Goal: Information Seeking & Learning: Learn about a topic

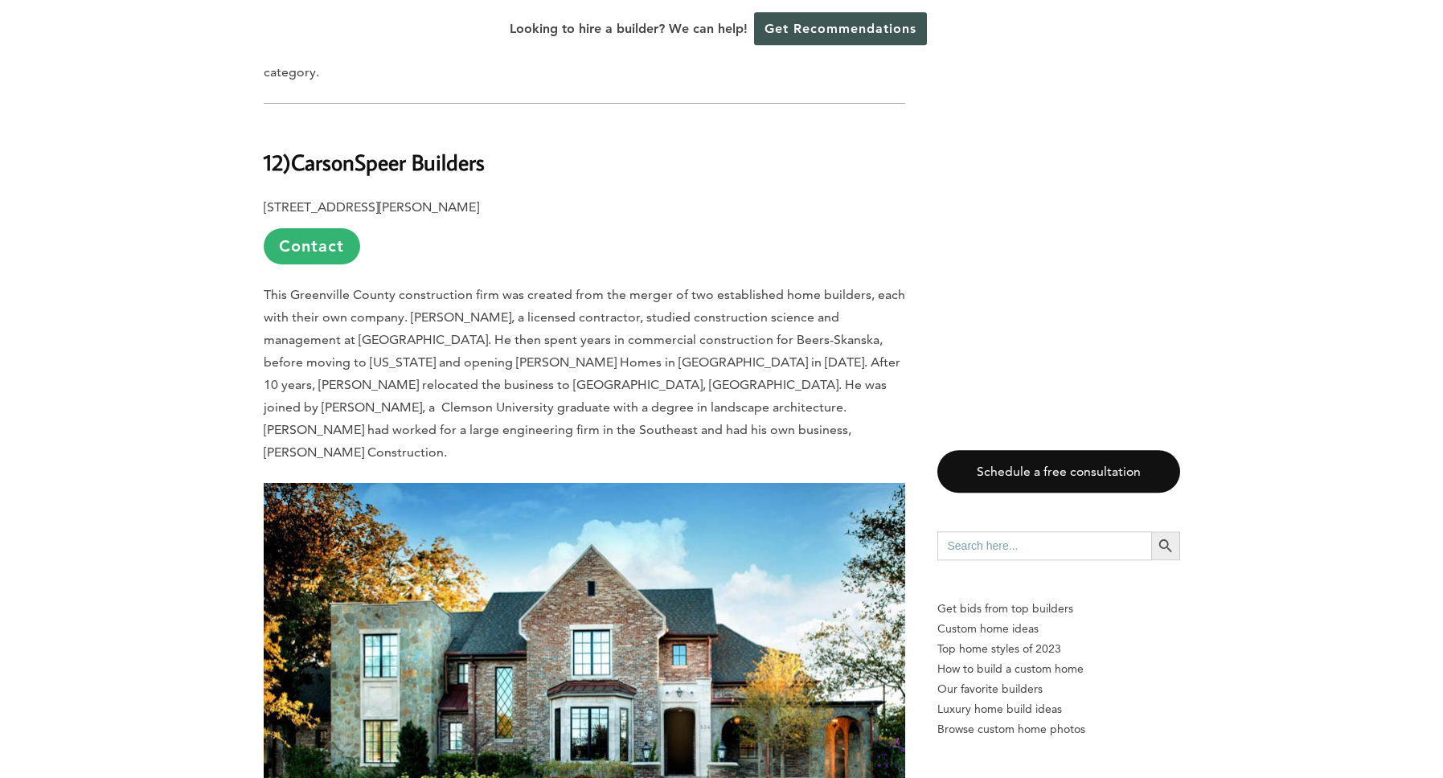
scroll to position [3133, 0]
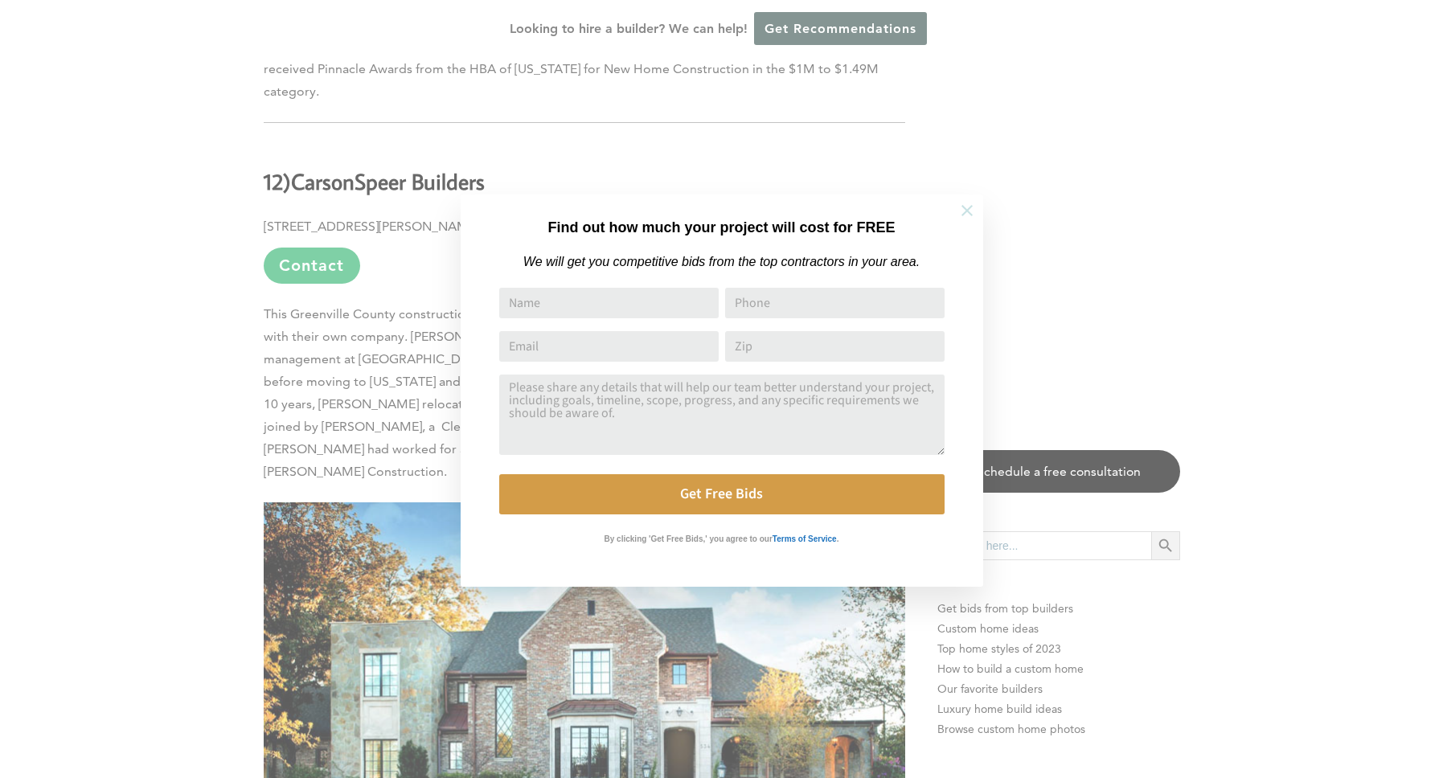
click at [968, 213] on icon at bounding box center [967, 211] width 18 height 18
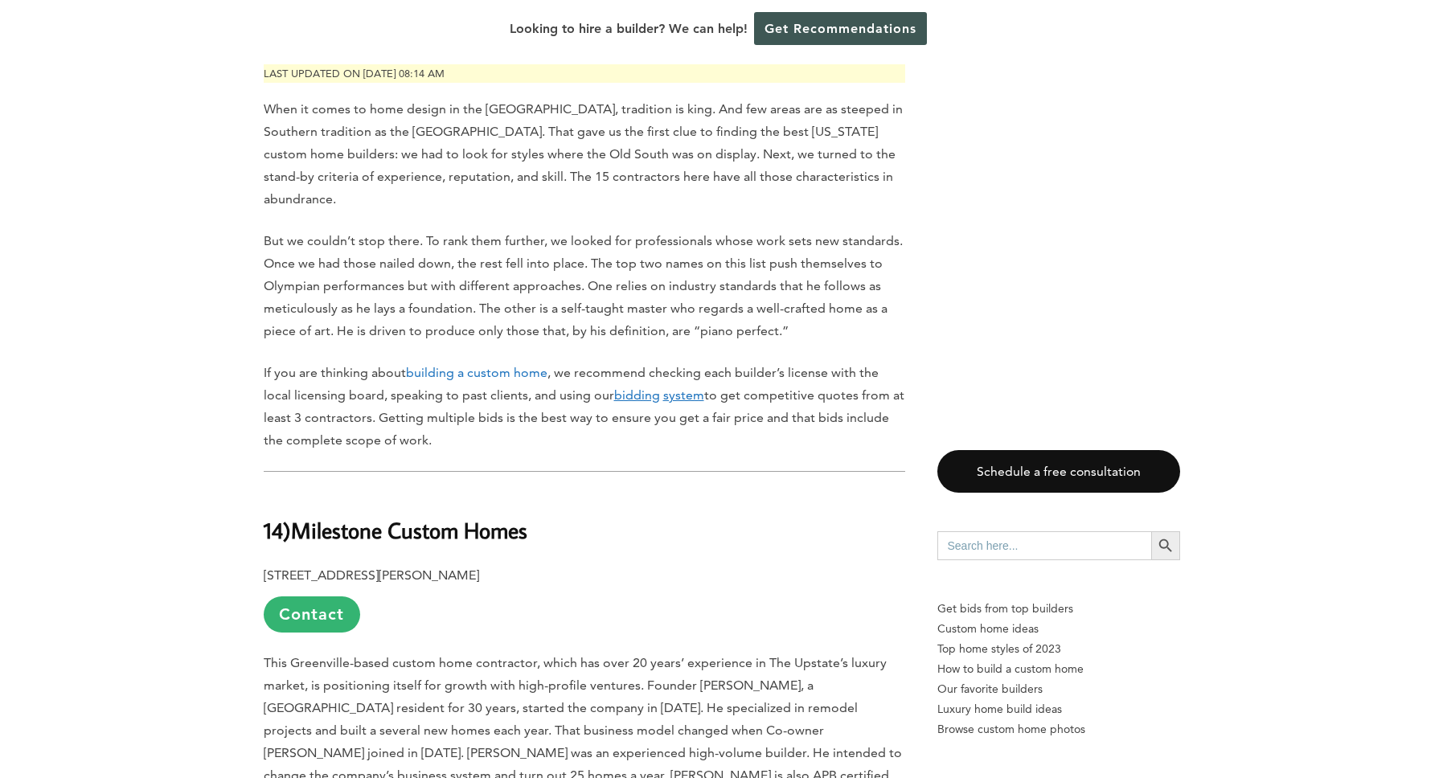
scroll to position [0, 0]
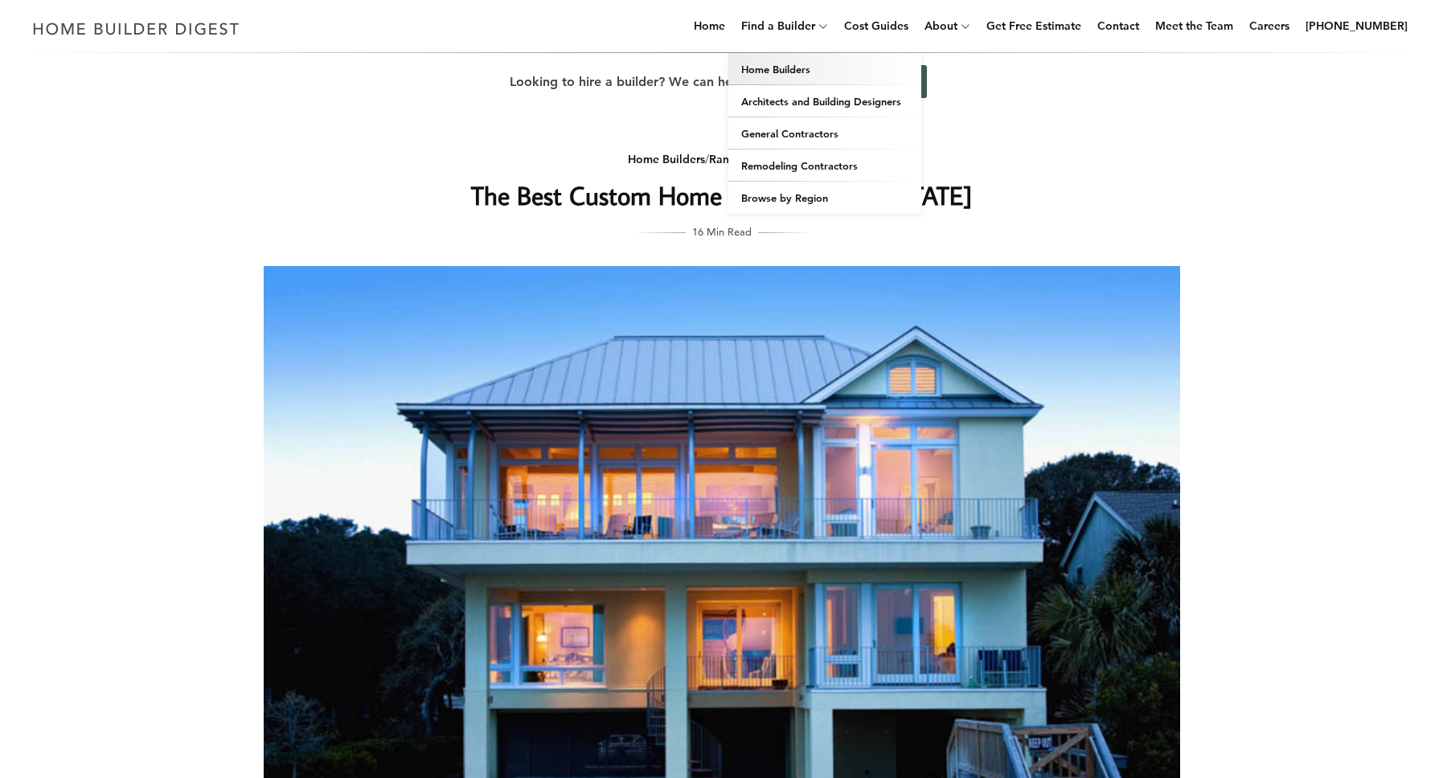
click at [812, 72] on link "Home Builders" at bounding box center [824, 69] width 193 height 32
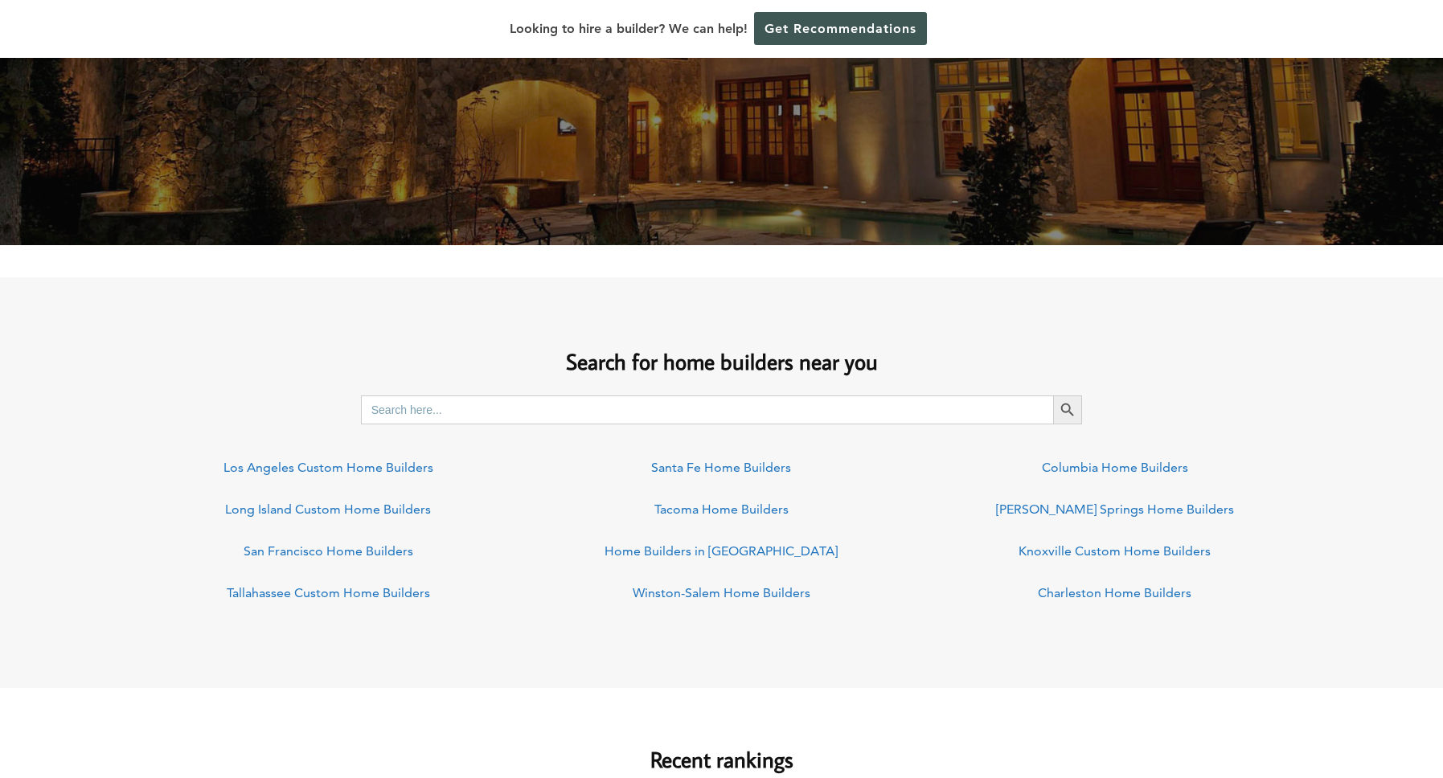
scroll to position [971, 0]
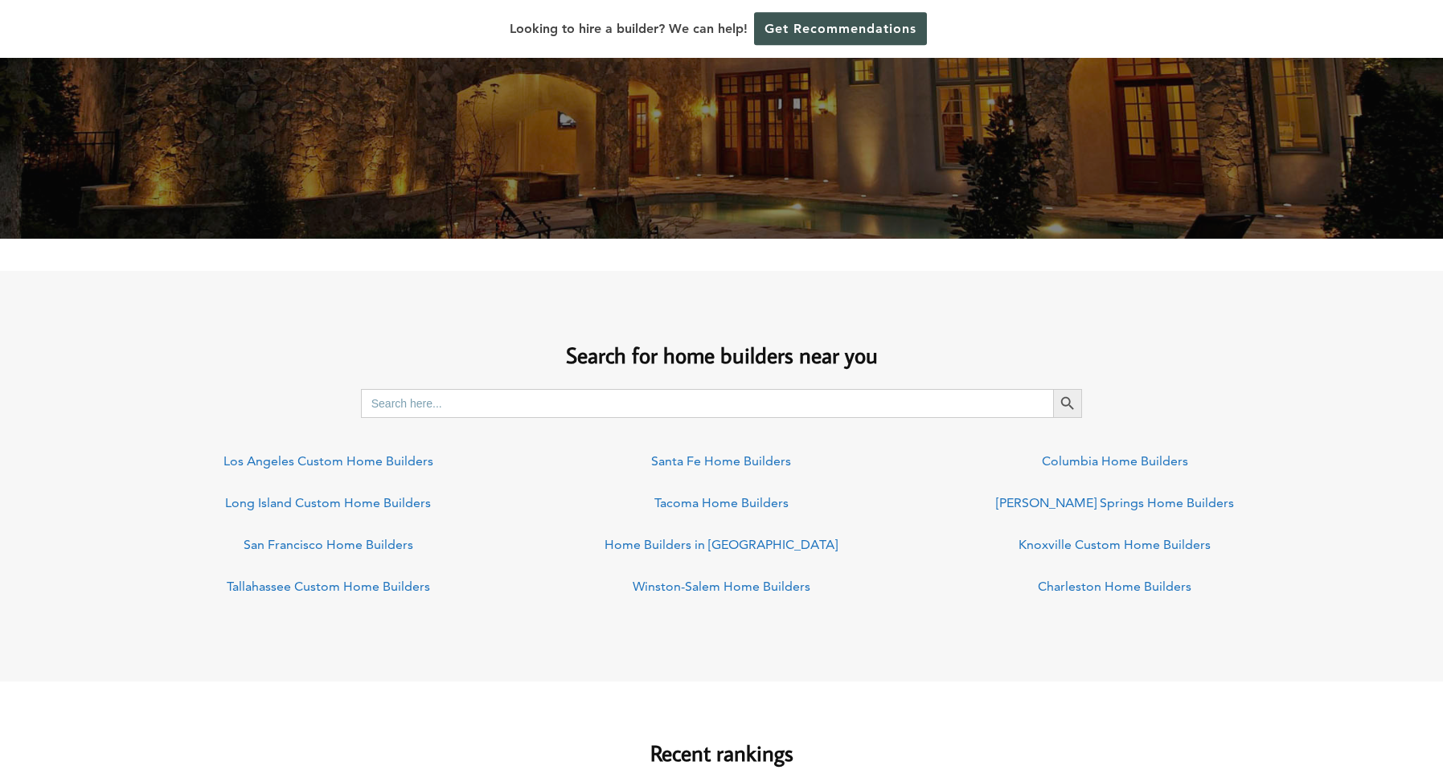
click at [557, 406] on input "Search for:" at bounding box center [707, 403] width 693 height 29
click at [736, 411] on input "Search for:" at bounding box center [707, 403] width 693 height 29
type input "Lexington, SC"
click at [1053, 389] on button "Search Button" at bounding box center [1067, 403] width 29 height 29
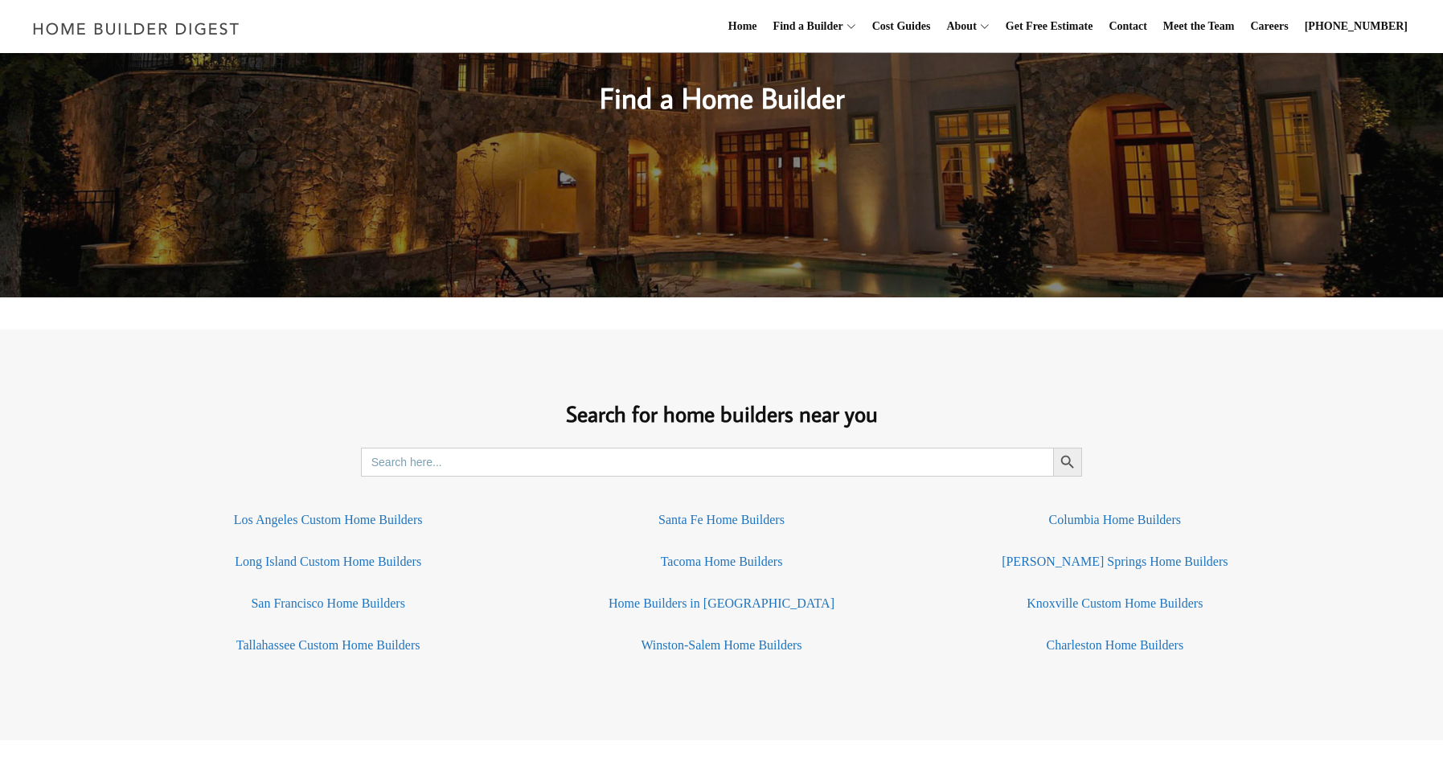
scroll to position [970, 0]
paste input "List of All Custom Luxury home builders in south carolina"
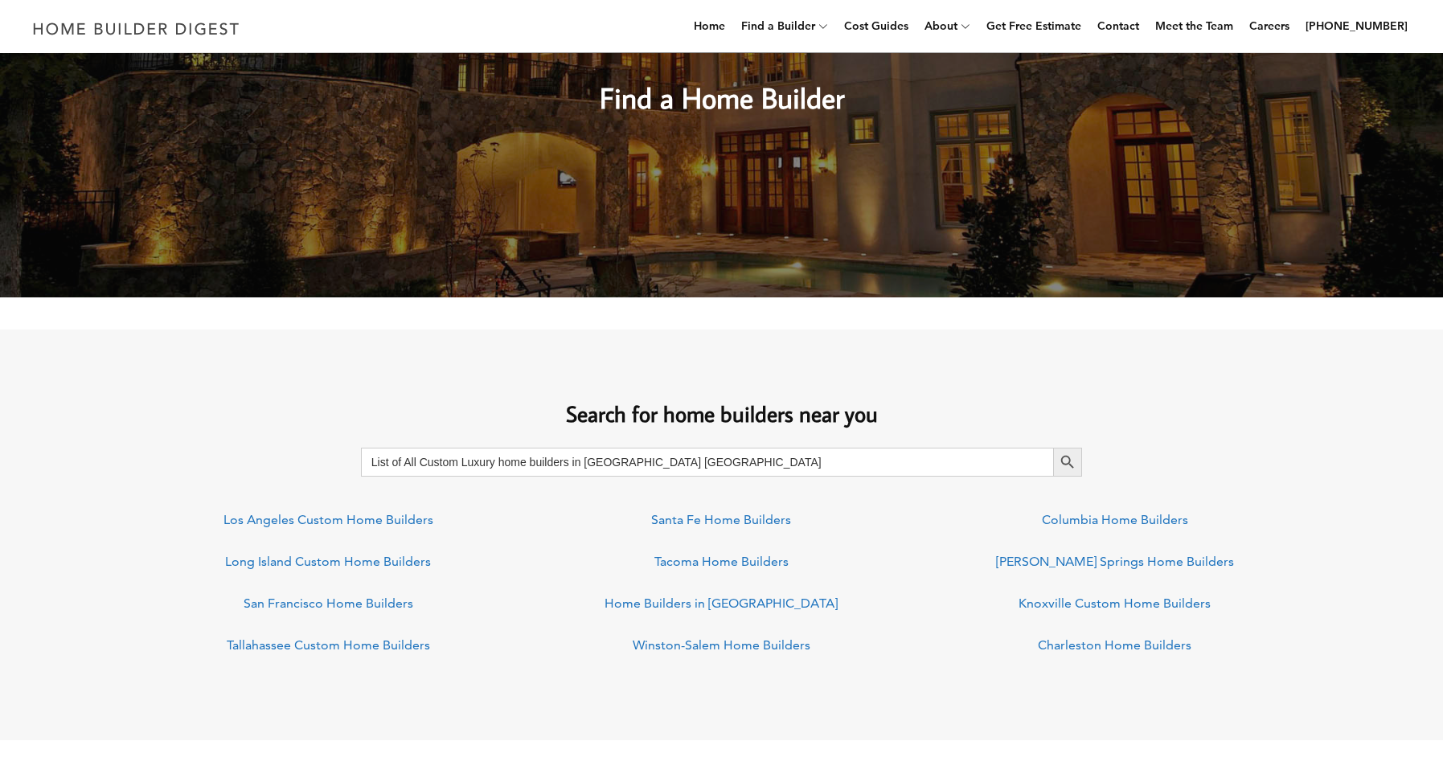
type input "List of All Custom Luxury home builders in south carolinaSouth Carolina"
click at [1053, 448] on button "Search Button" at bounding box center [1067, 462] width 29 height 29
click at [534, 464] on input "Search for:" at bounding box center [707, 462] width 693 height 29
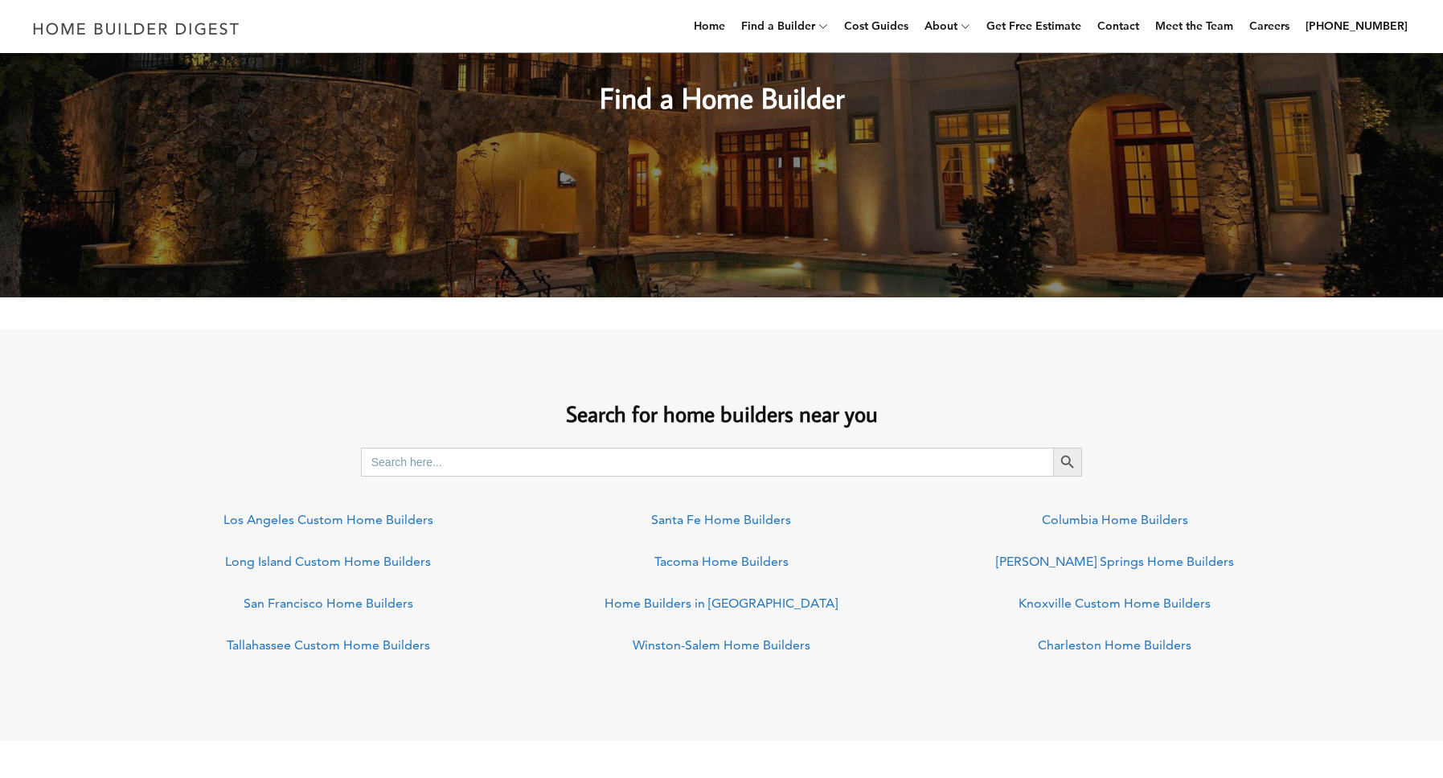
click at [534, 464] on input "Search for:" at bounding box center [707, 462] width 693 height 29
type input "South Caeolina"
click at [1053, 448] on button "Search Button" at bounding box center [1067, 462] width 29 height 29
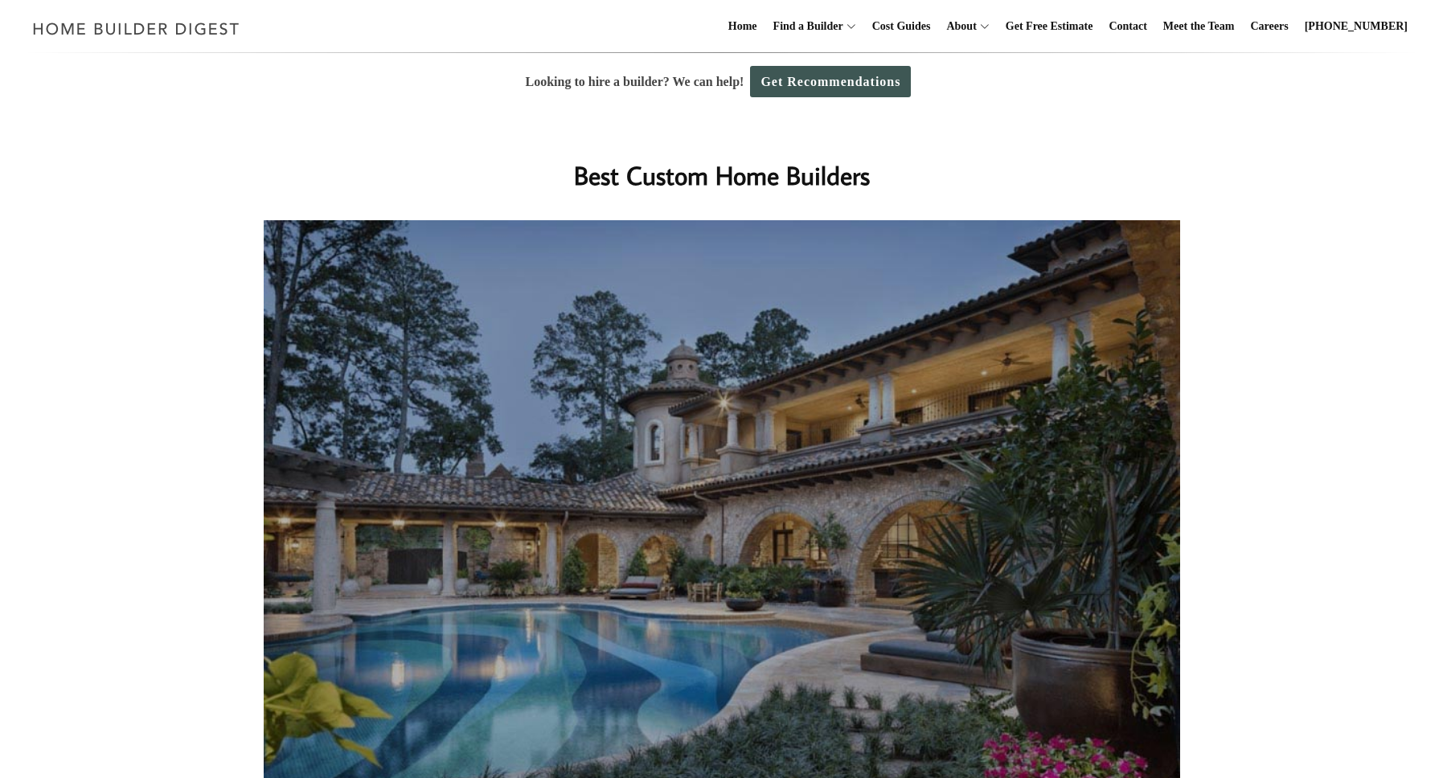
scroll to position [970, 0]
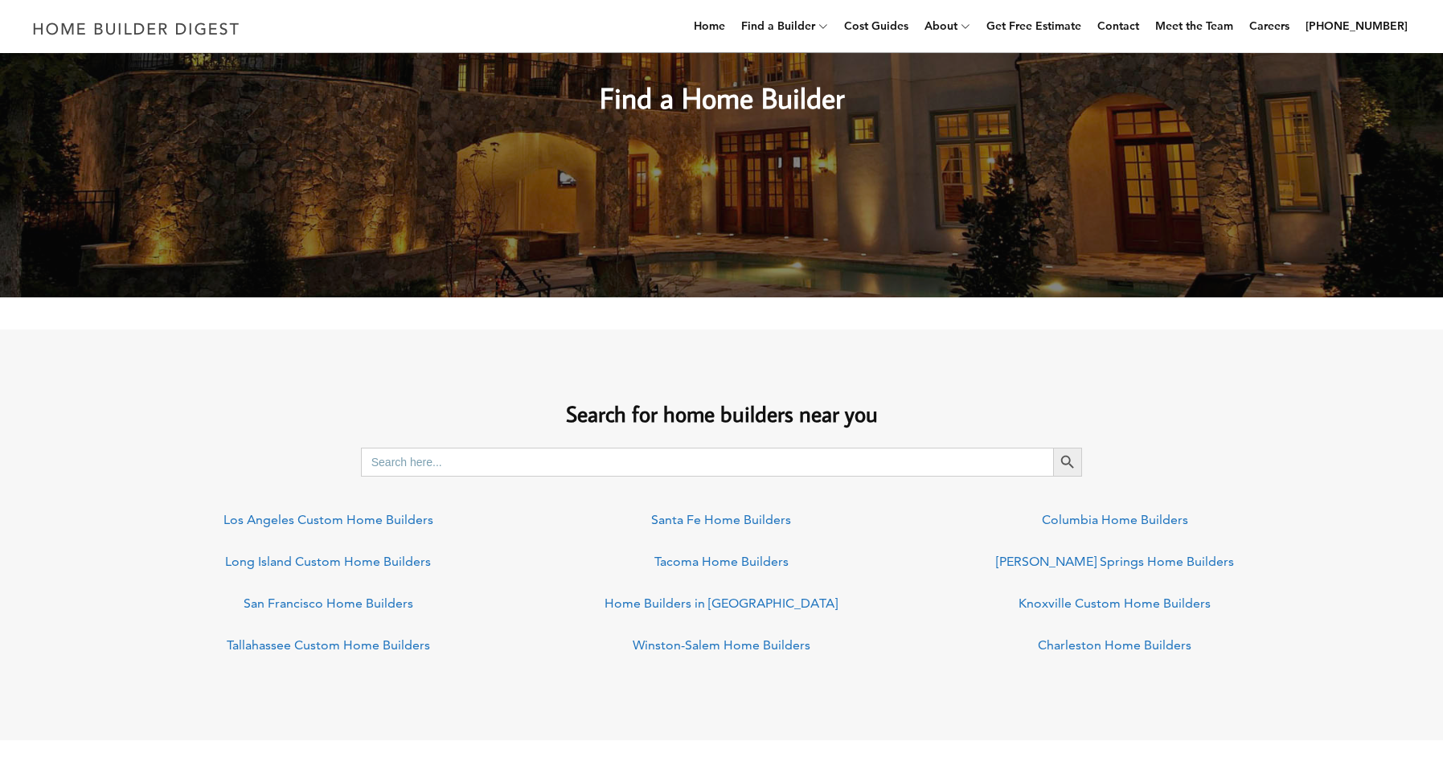
click at [407, 450] on input "Search for:" at bounding box center [707, 462] width 693 height 29
drag, startPoint x: 458, startPoint y: 473, endPoint x: 350, endPoint y: 467, distance: 107.9
click at [361, 467] on input "[US_STATE]" at bounding box center [707, 462] width 693 height 29
type input "[US_STATE]"
click at [1053, 448] on button "Search Button" at bounding box center [1067, 462] width 29 height 29
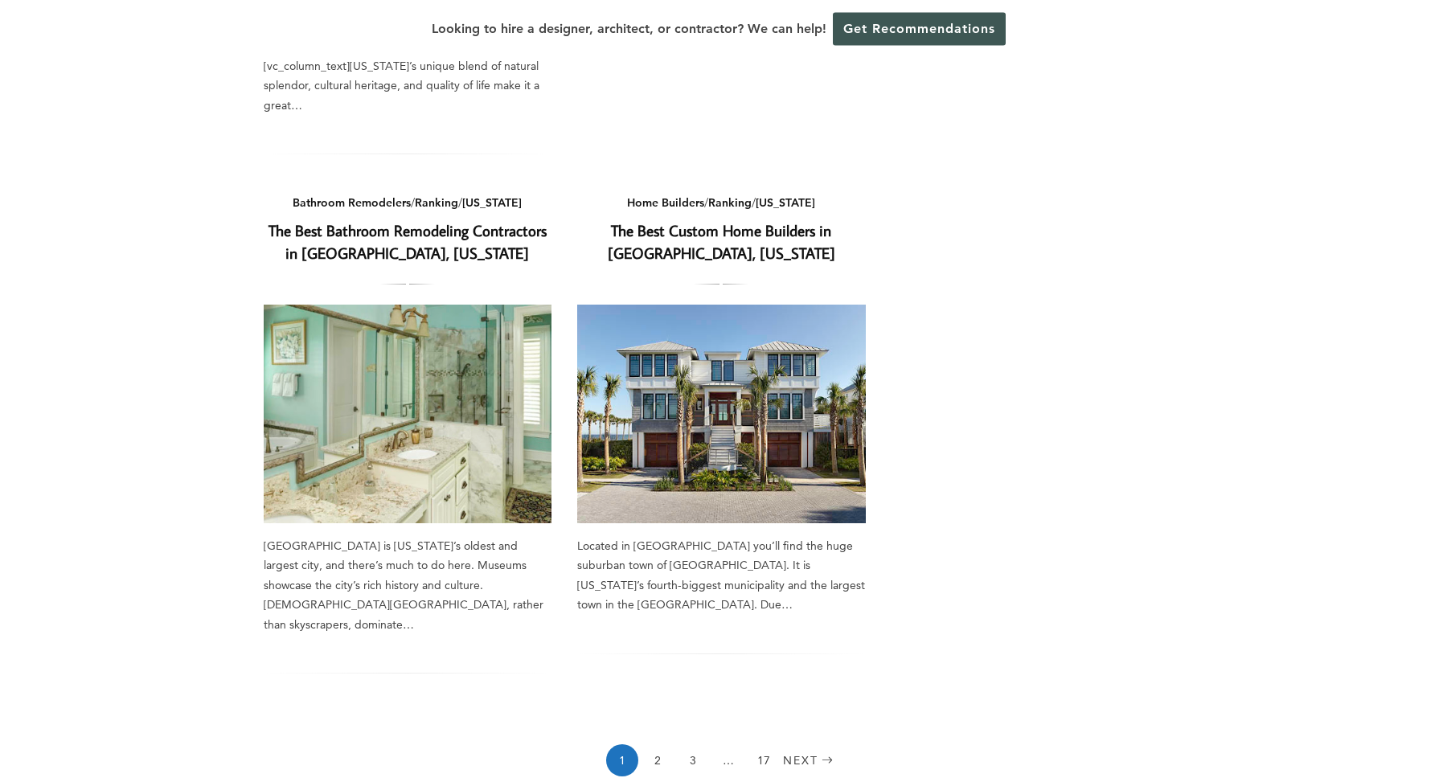
scroll to position [1292, 0]
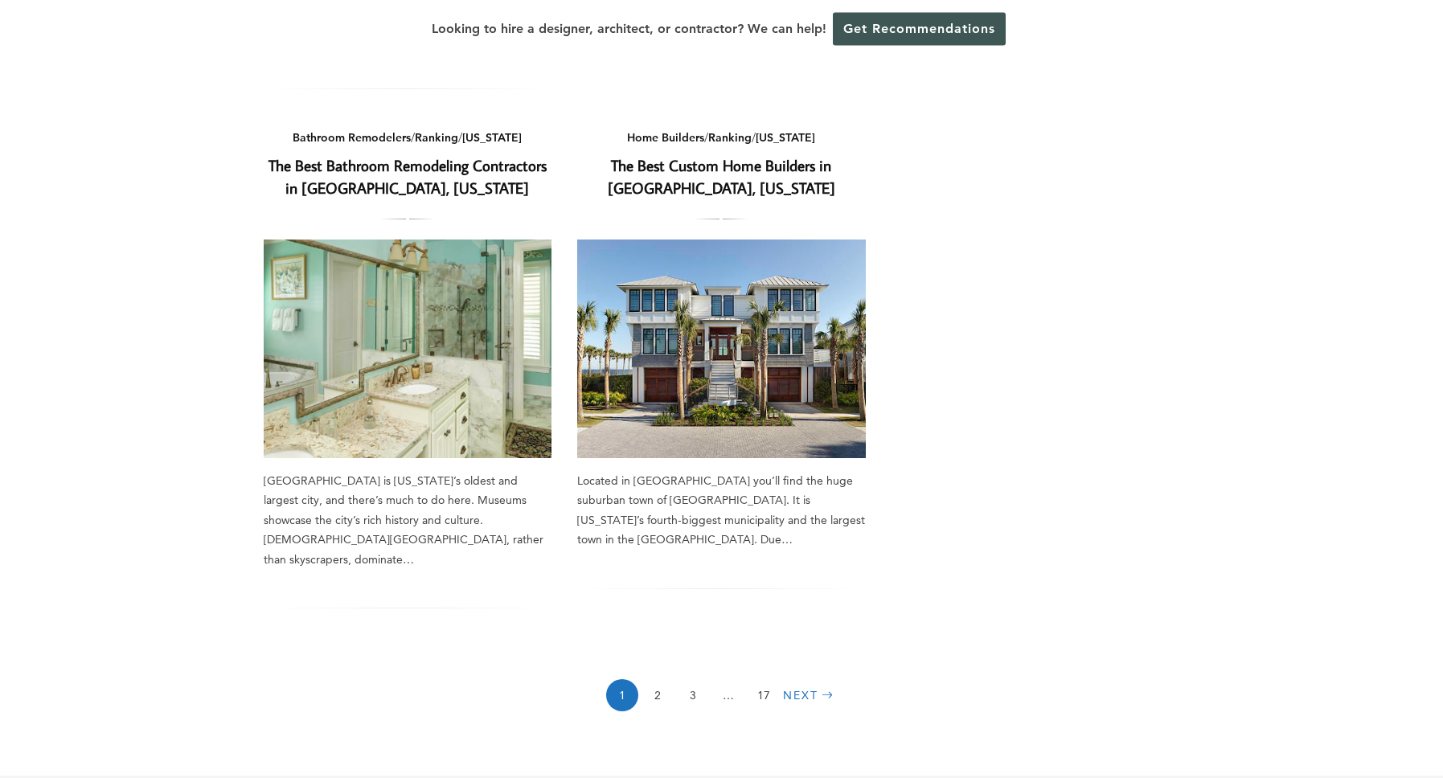
click at [790, 694] on link "Next" at bounding box center [810, 695] width 55 height 32
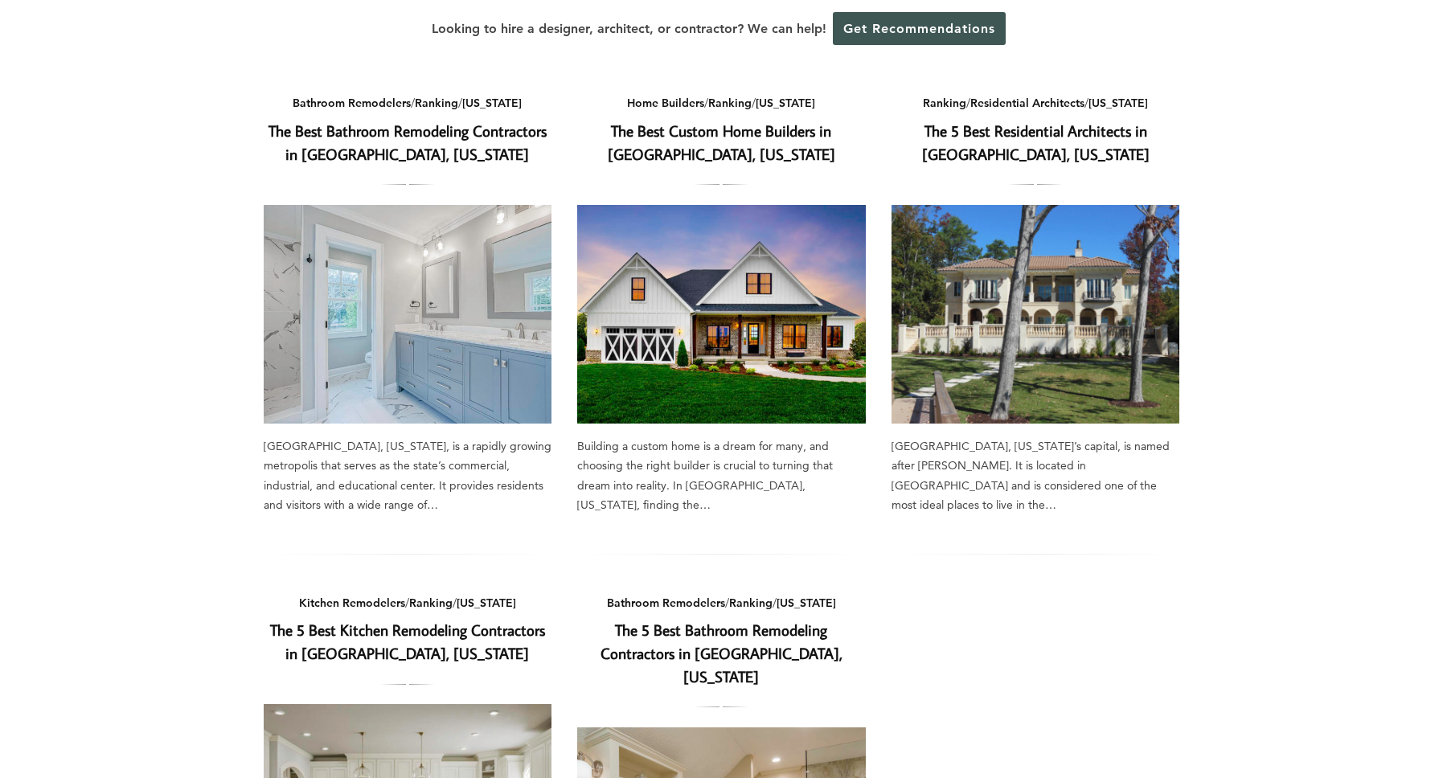
scroll to position [651, 0]
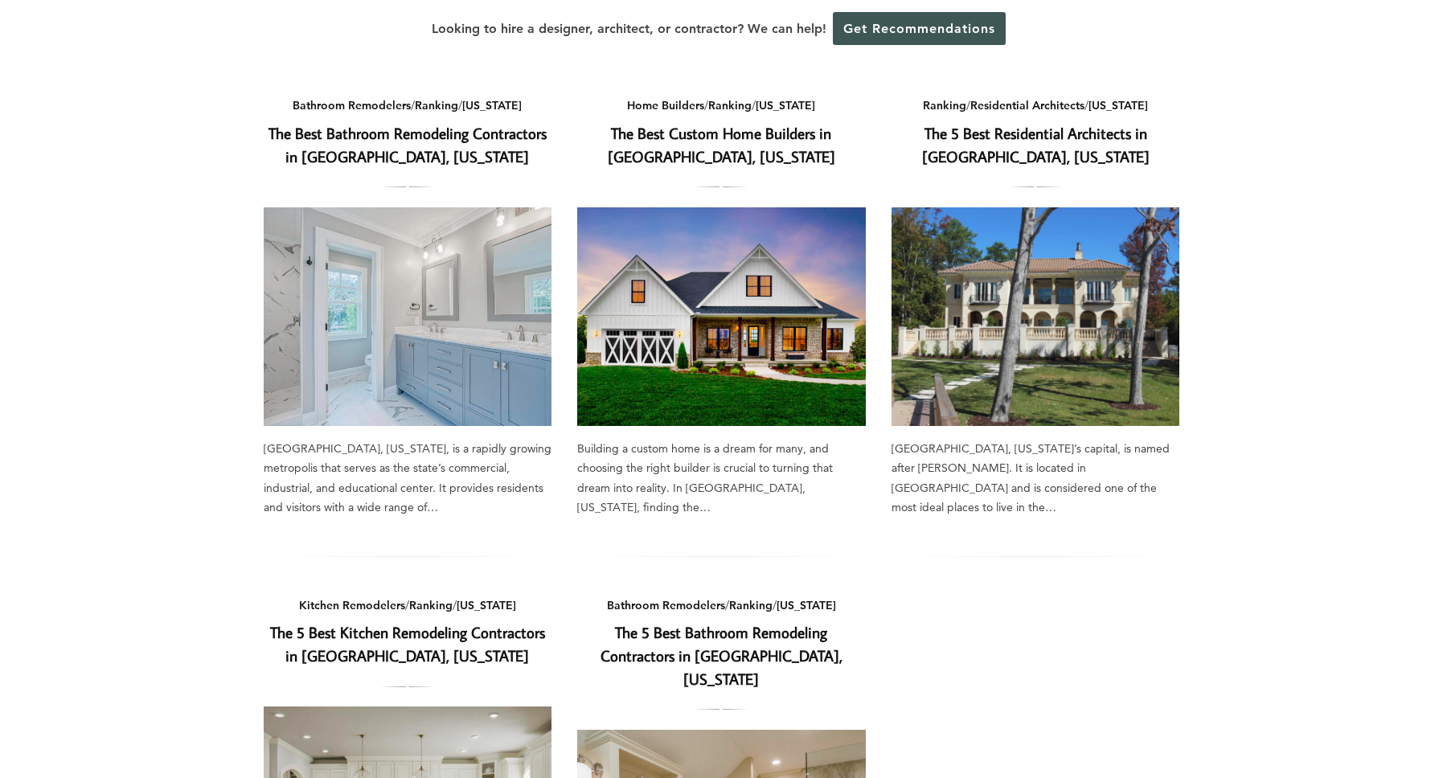
click at [661, 123] on link "The Best Custom Home Builders in Columbia, South Carolina" at bounding box center [721, 144] width 227 height 43
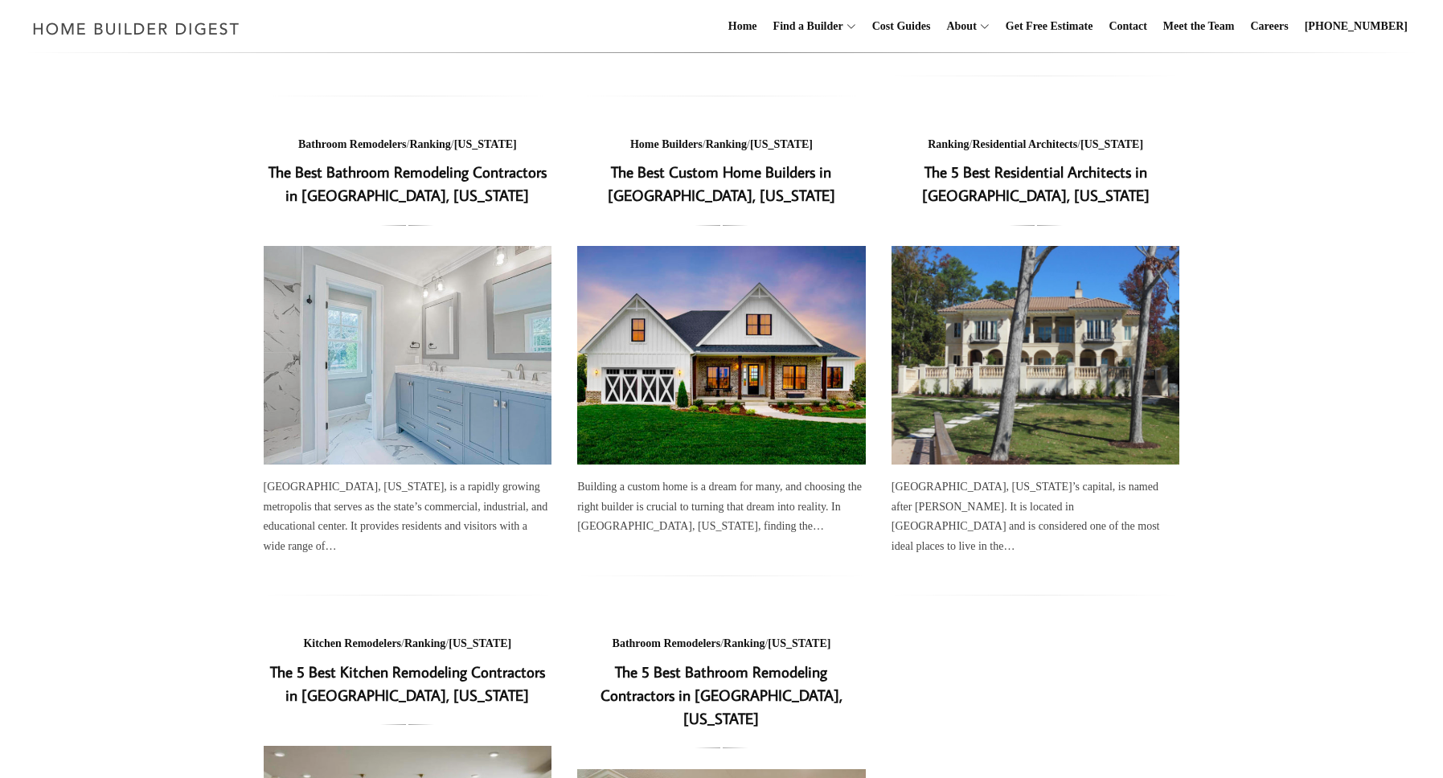
scroll to position [650, 0]
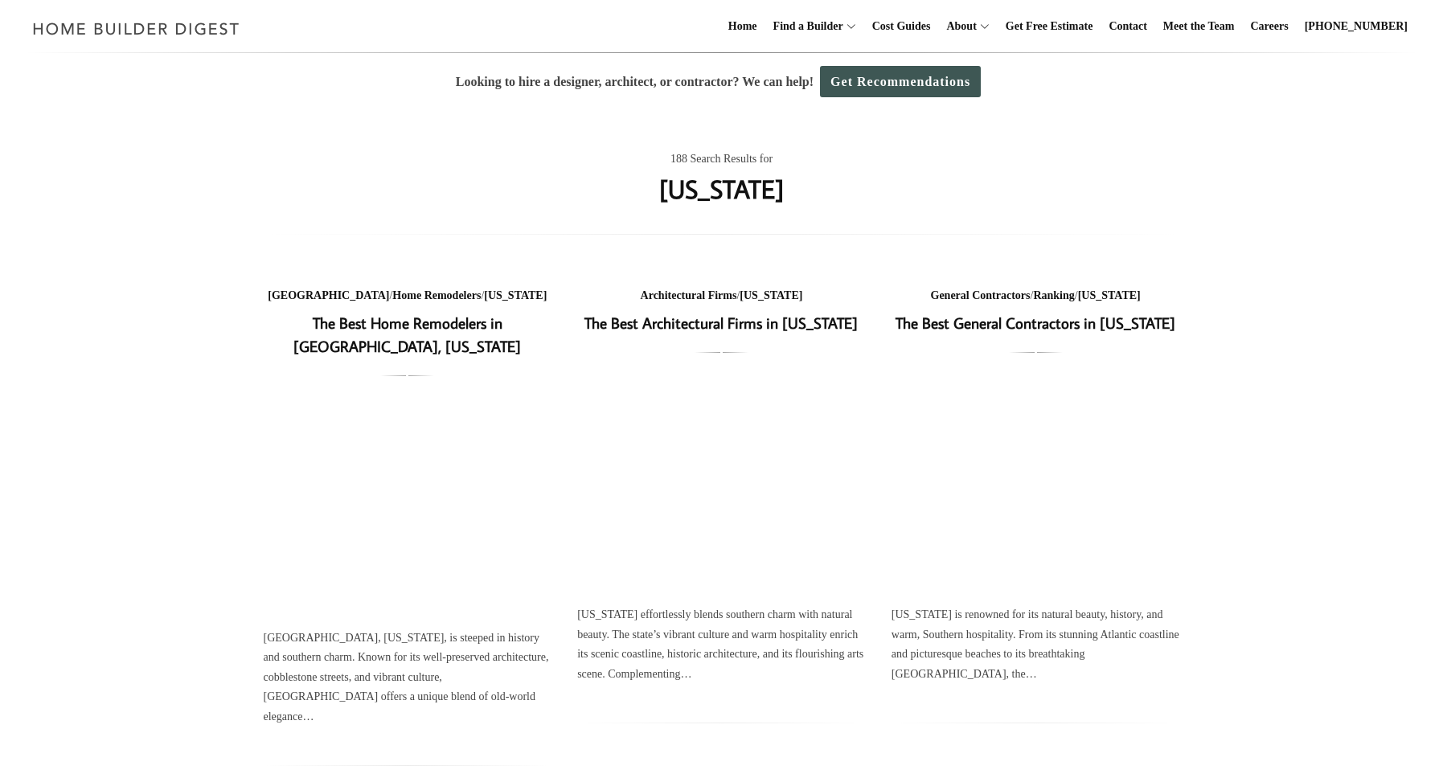
scroll to position [1291, 0]
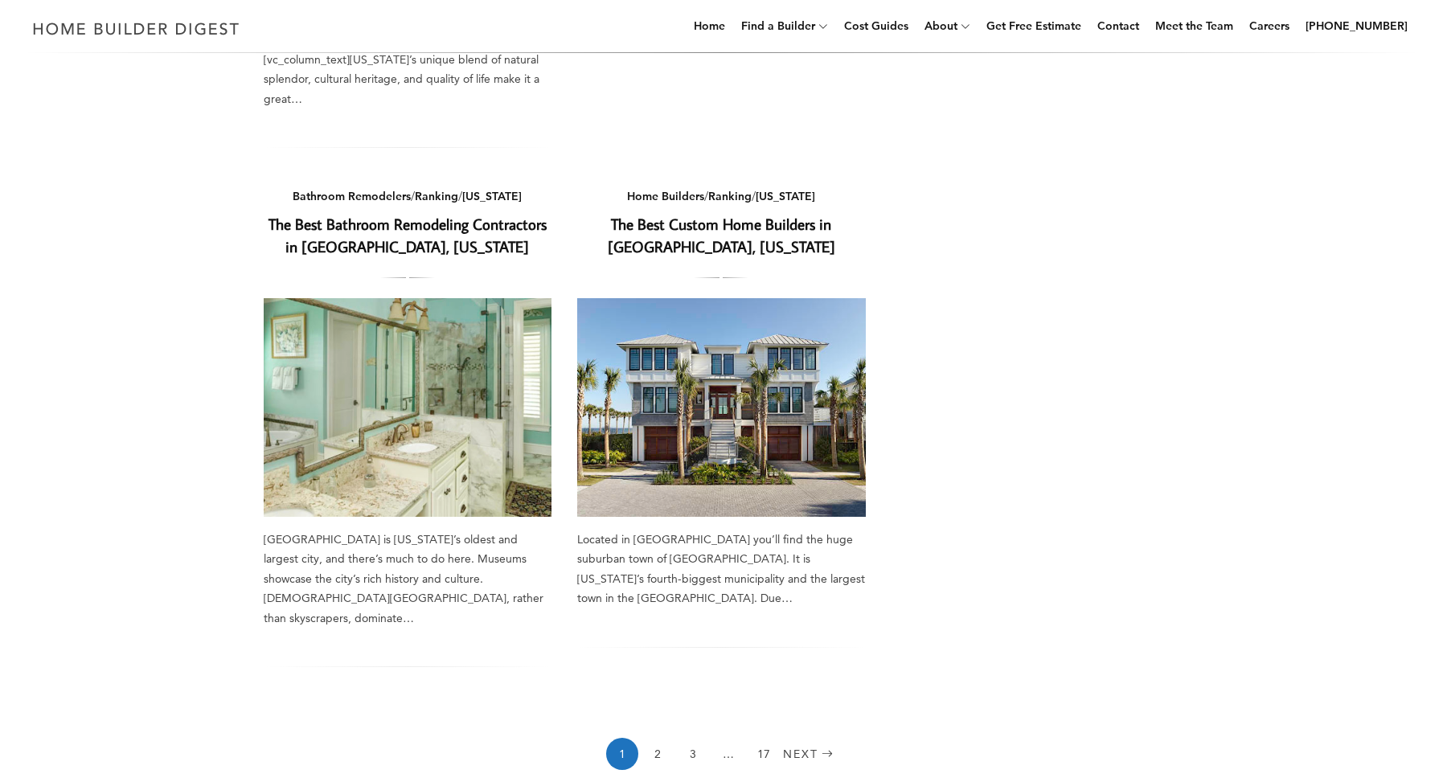
drag, startPoint x: 1439, startPoint y: 420, endPoint x: 1429, endPoint y: 189, distance: 231.7
drag, startPoint x: 1439, startPoint y: 427, endPoint x: 1435, endPoint y: 272, distance: 155.2
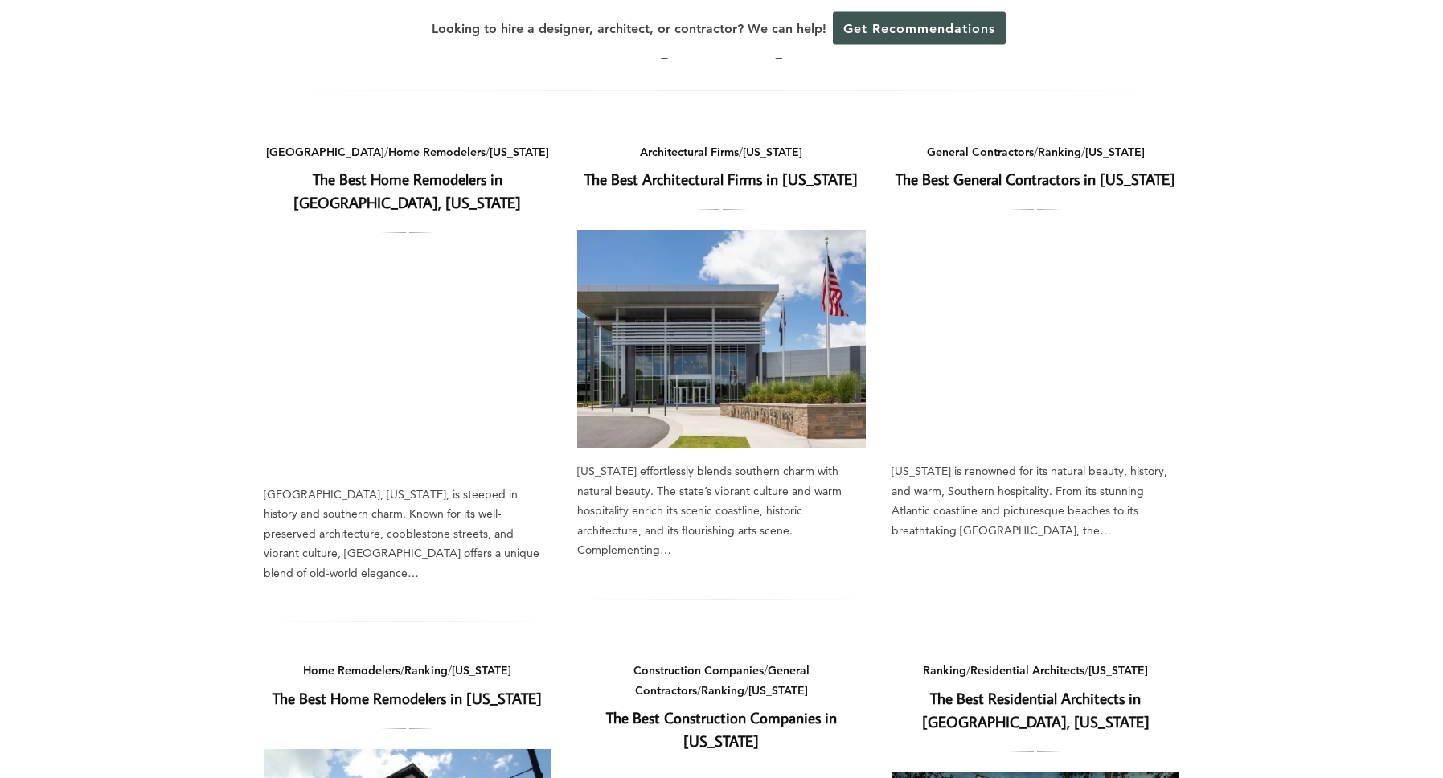
scroll to position [0, 0]
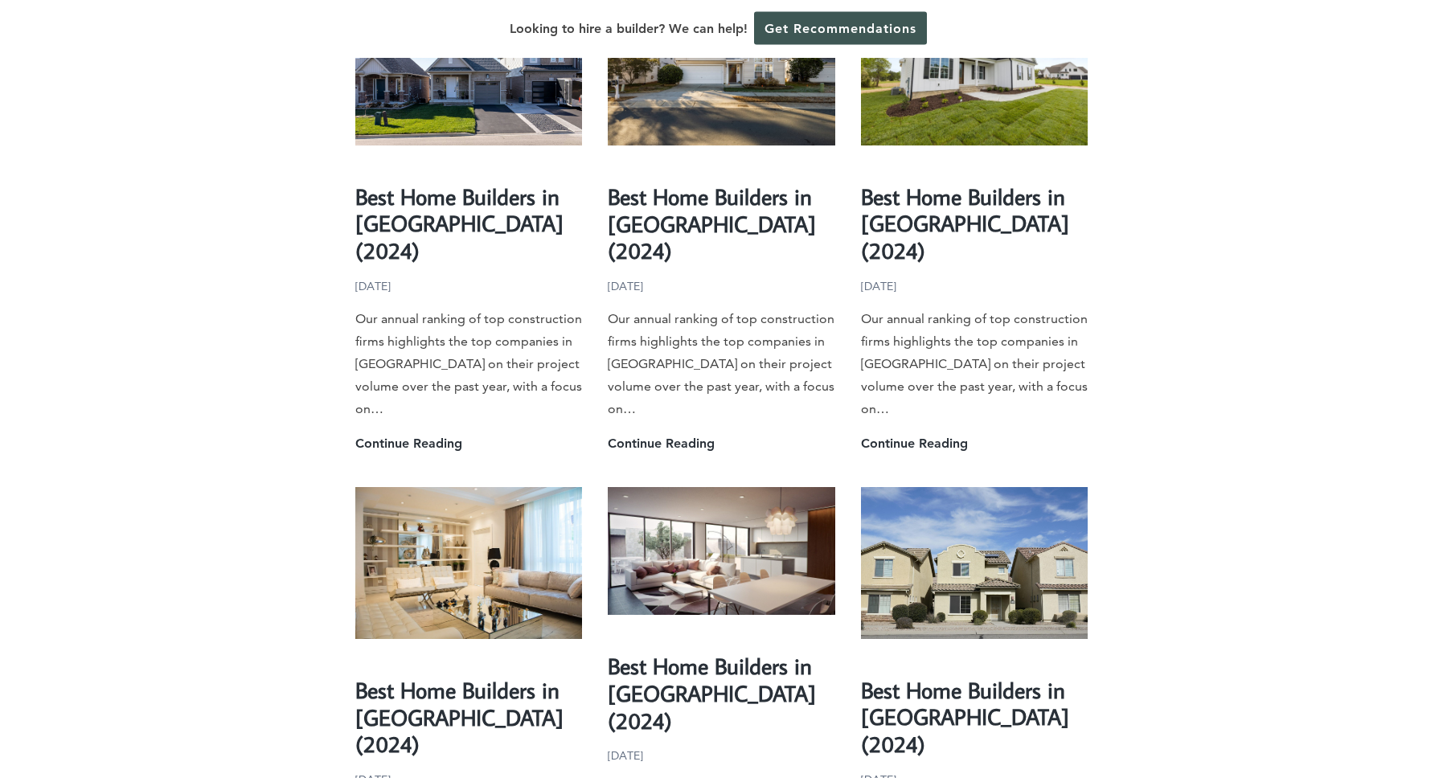
scroll to position [3288, 0]
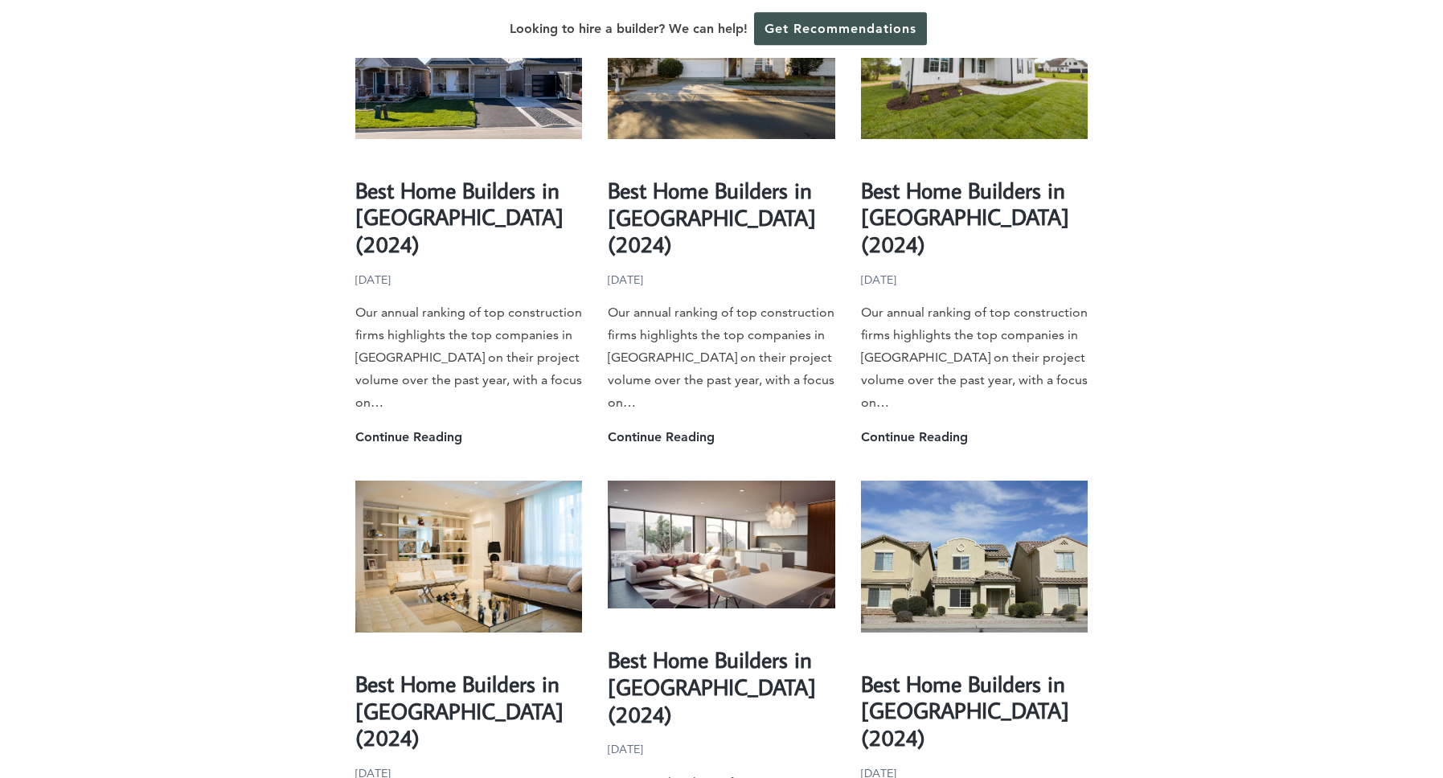
click at [1003, 481] on img at bounding box center [974, 556] width 227 height 151
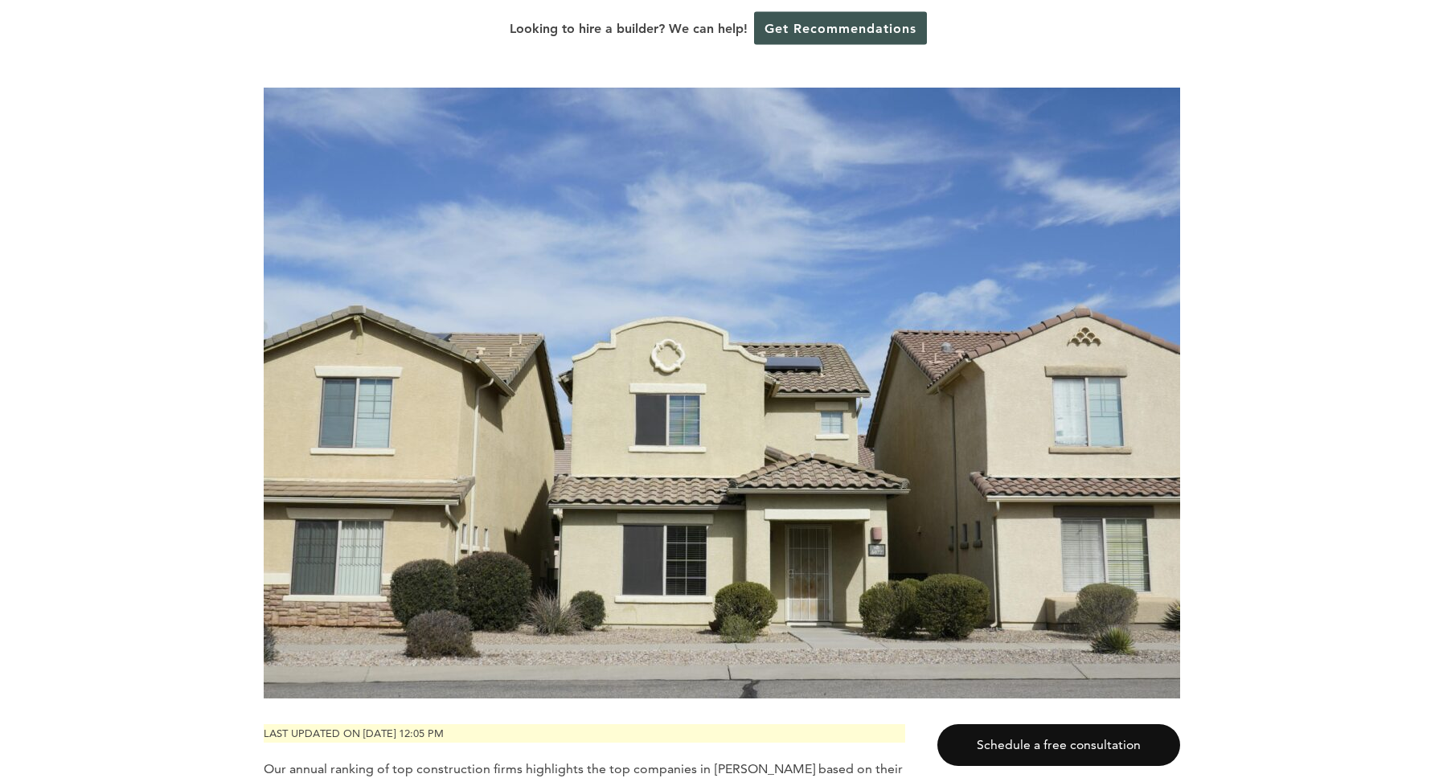
scroll to position [78, 0]
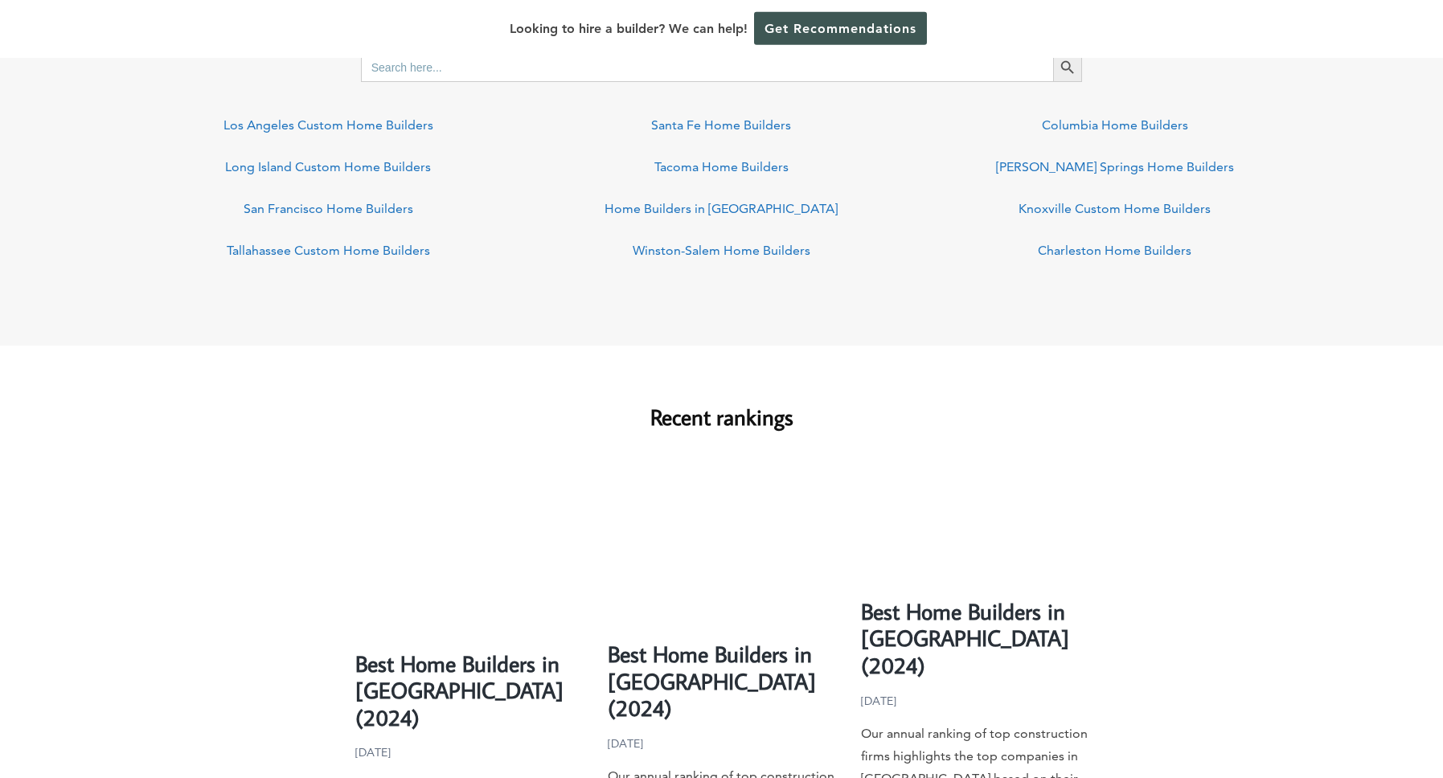
scroll to position [1301, 0]
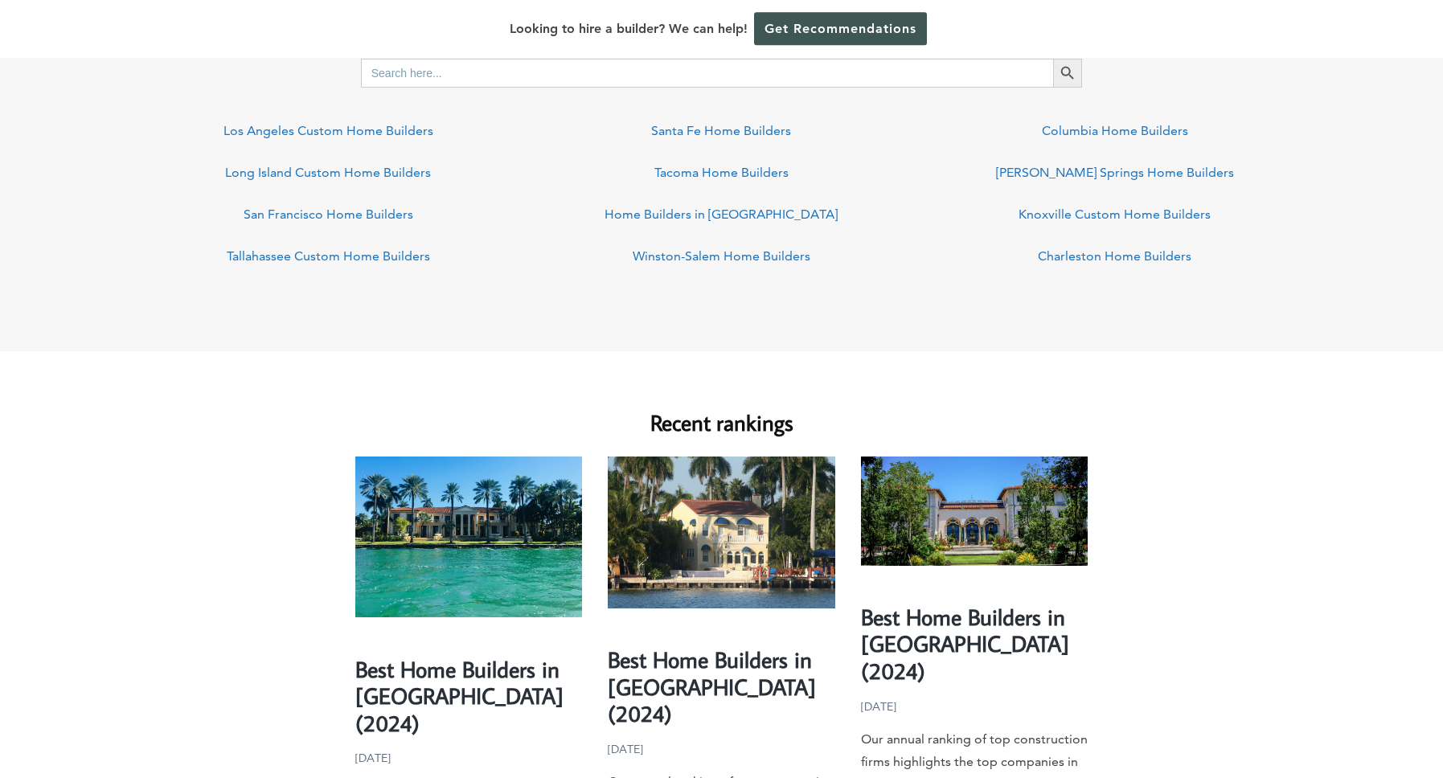
drag, startPoint x: 1441, startPoint y: 246, endPoint x: 1441, endPoint y: 192, distance: 53.8
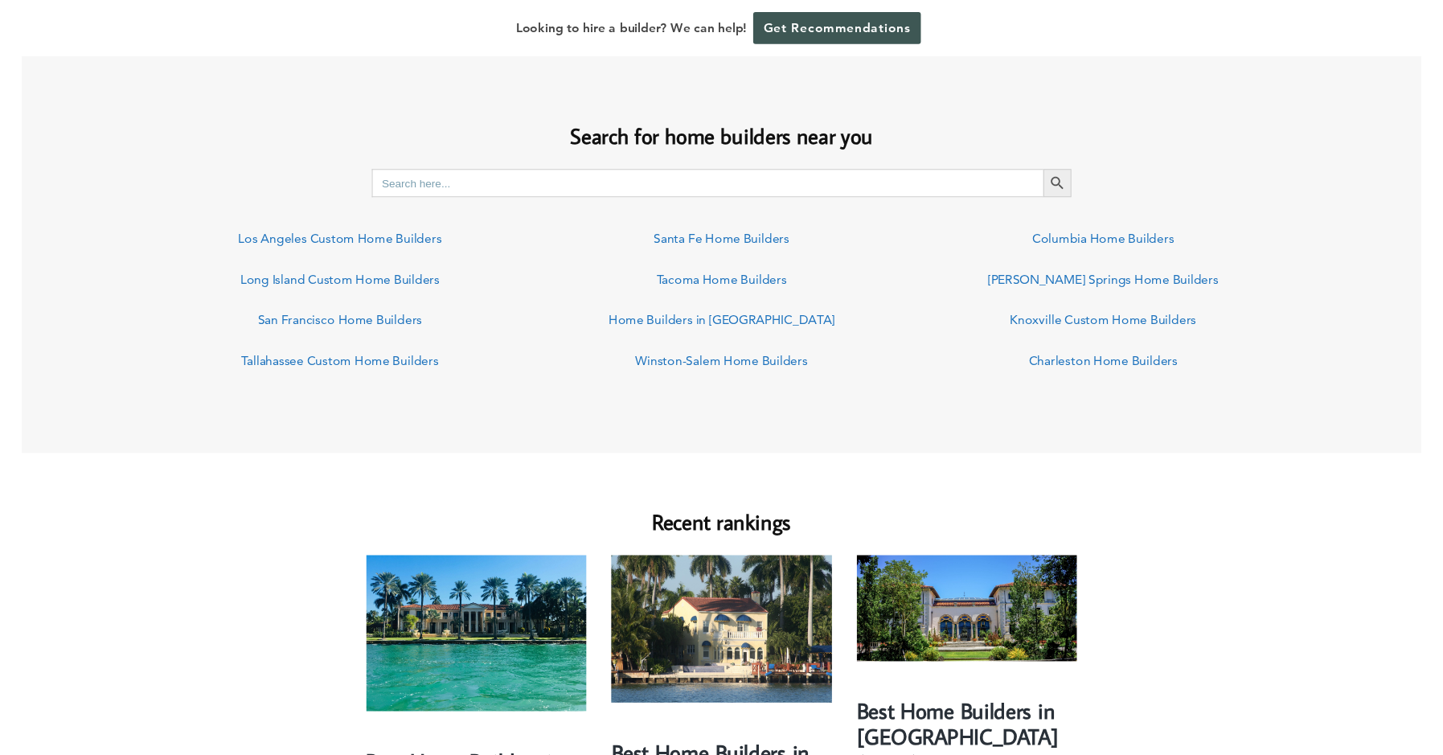
scroll to position [1181, 0]
